Goal: Information Seeking & Learning: Learn about a topic

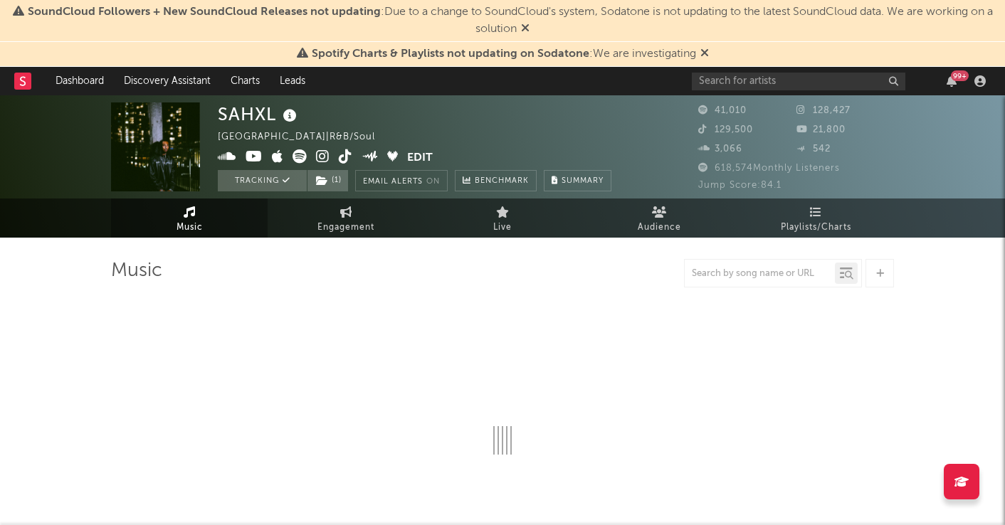
select select "6m"
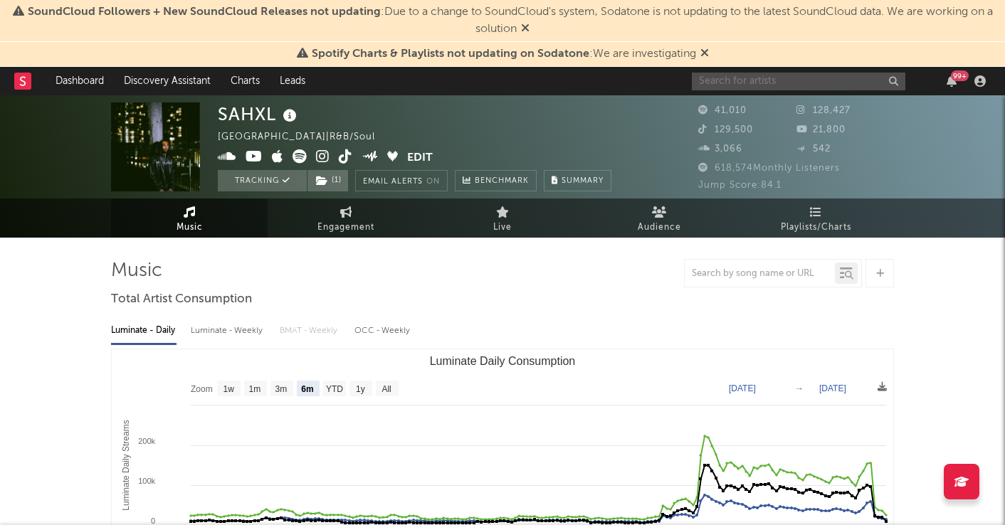
click at [729, 80] on input "text" at bounding box center [798, 82] width 213 height 18
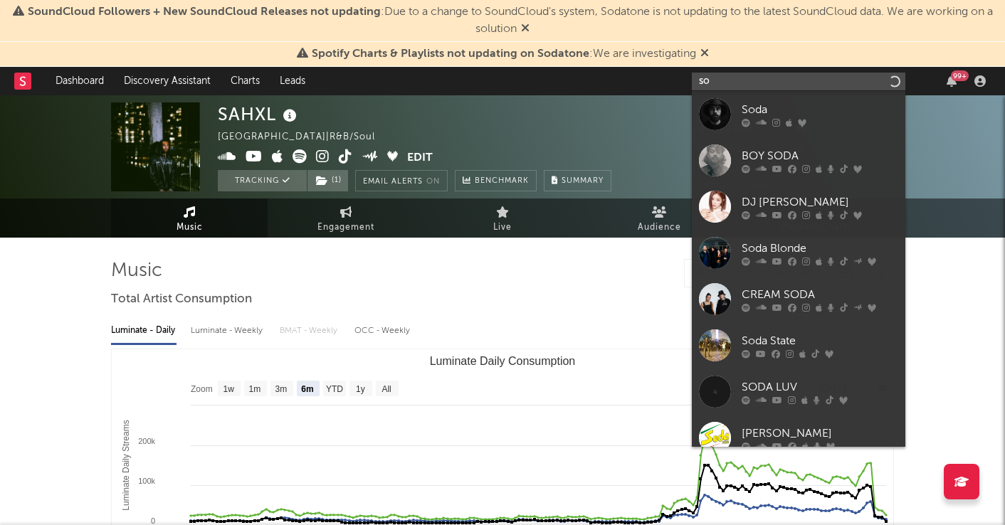
type input "s"
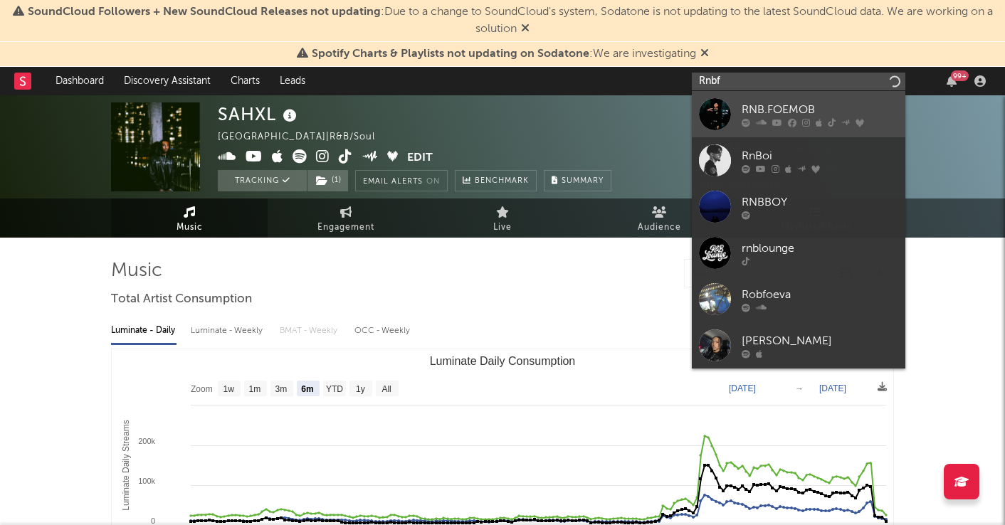
type input "Rnbf"
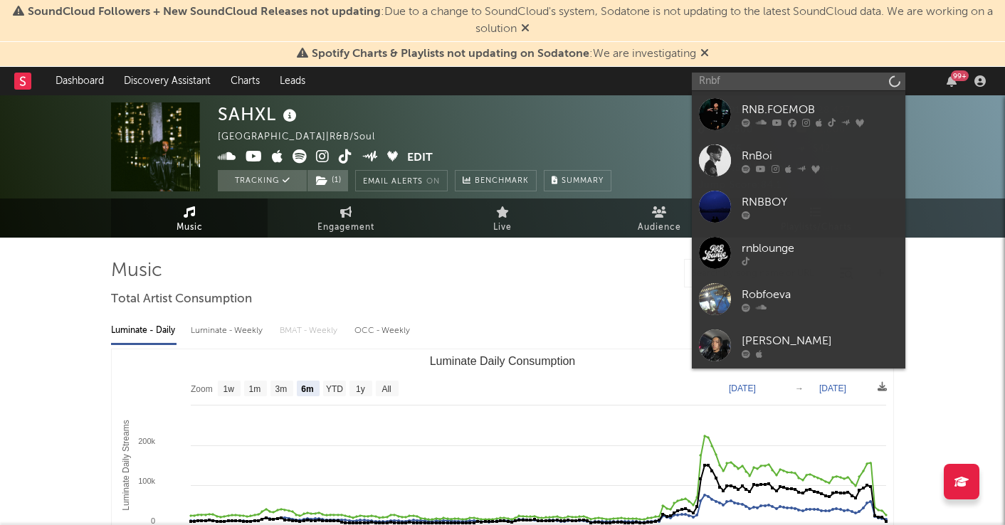
click at [714, 106] on div at bounding box center [715, 114] width 32 height 32
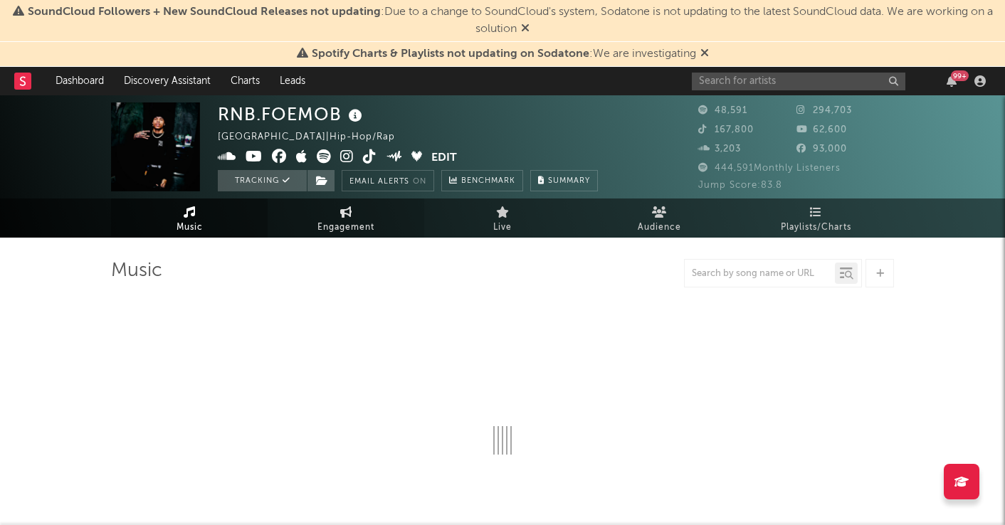
select select "6m"
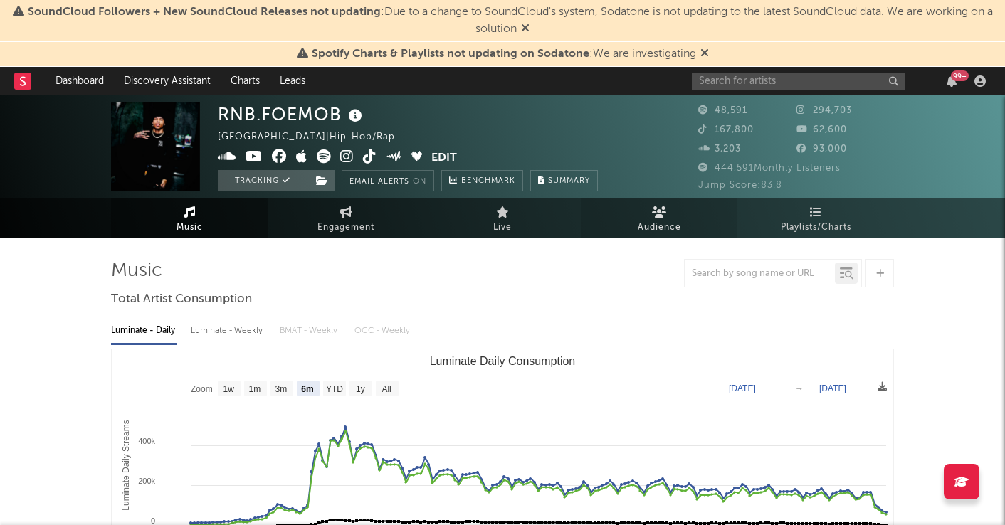
click at [657, 218] on link "Audience" at bounding box center [659, 218] width 157 height 39
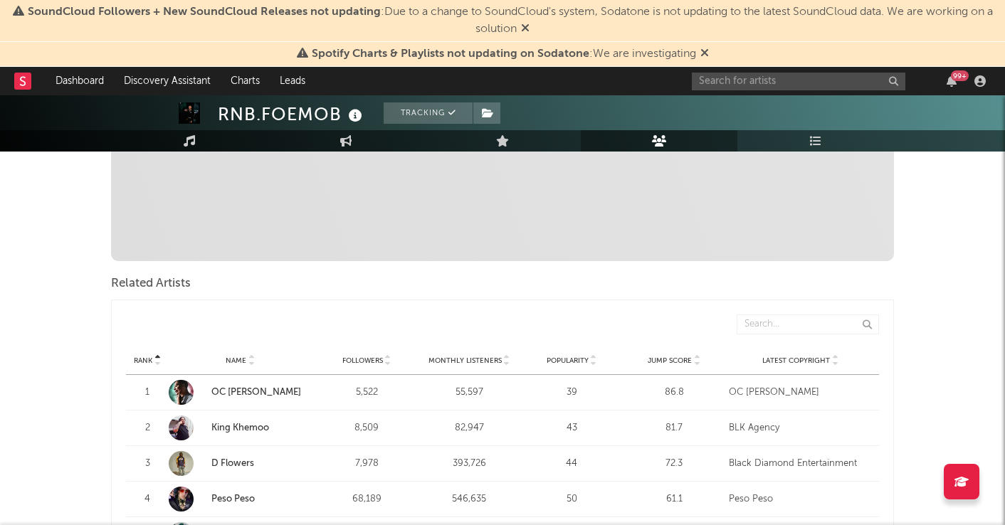
scroll to position [305, 0]
